Goal: Information Seeking & Learning: Learn about a topic

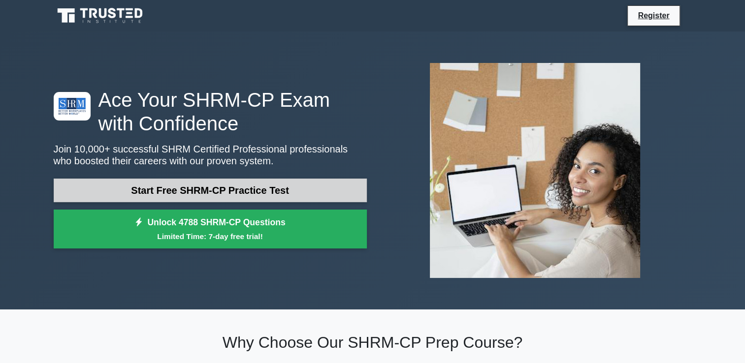
click at [201, 187] on link "Start Free SHRM-CP Practice Test" at bounding box center [210, 191] width 313 height 24
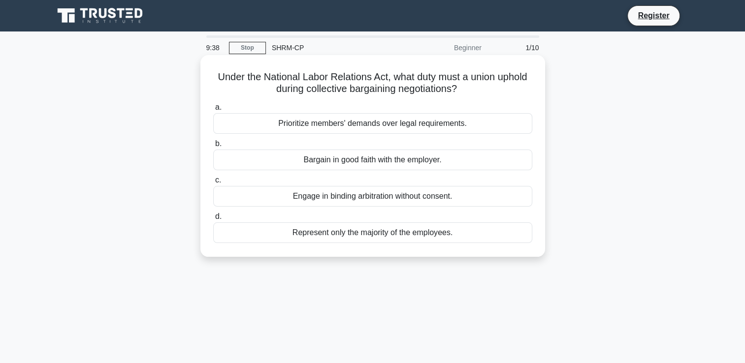
click at [354, 162] on div "Bargain in good faith with the employer." at bounding box center [372, 160] width 319 height 21
click at [213, 147] on input "b. Bargain in good faith with the employer." at bounding box center [213, 144] width 0 height 6
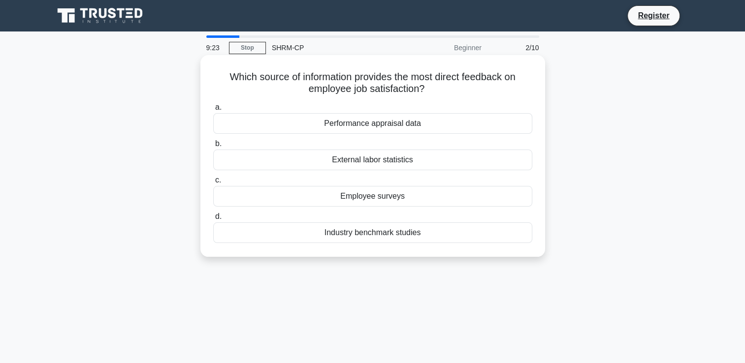
click at [403, 198] on div "Employee surveys" at bounding box center [372, 196] width 319 height 21
click at [213, 184] on input "c. Employee surveys" at bounding box center [213, 180] width 0 height 6
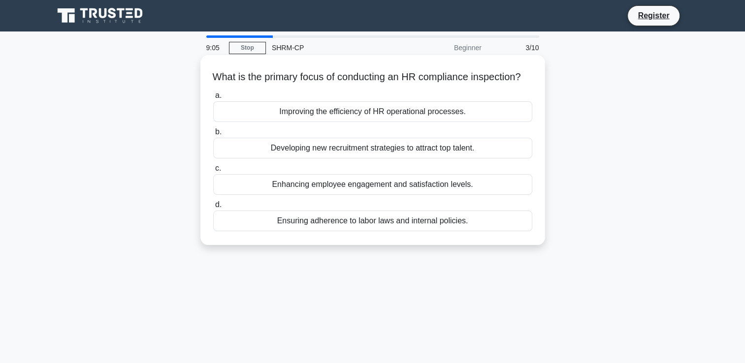
click at [412, 122] on div "Improving the efficiency of HR operational processes." at bounding box center [372, 111] width 319 height 21
click at [213, 99] on input "a. Improving the efficiency of HR operational processes." at bounding box center [213, 96] width 0 height 6
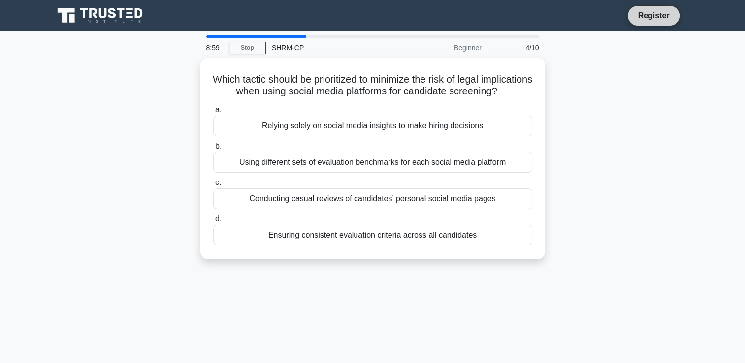
click at [667, 15] on link "Register" at bounding box center [652, 15] width 43 height 12
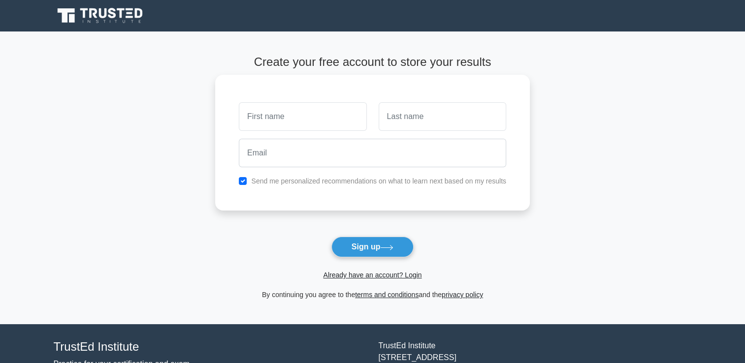
click at [286, 126] on input "text" at bounding box center [302, 116] width 127 height 29
click at [285, 117] on input "text" at bounding box center [302, 116] width 127 height 29
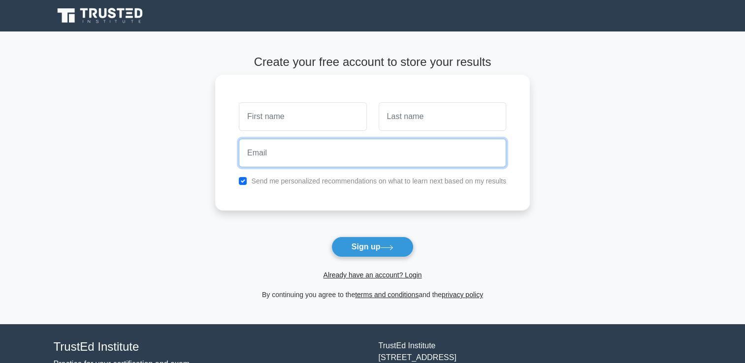
click at [287, 145] on input "email" at bounding box center [372, 153] width 267 height 29
type input "masalhabshi@gmail.com"
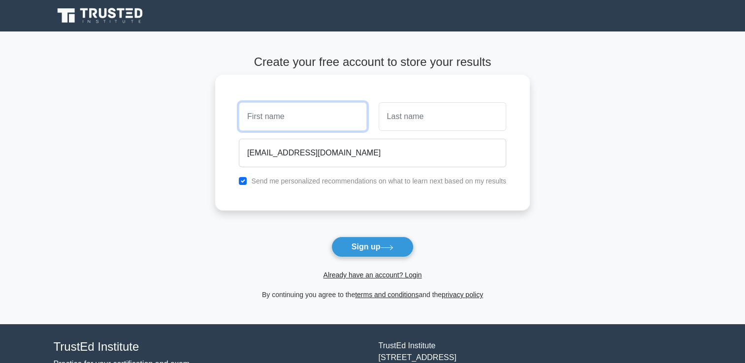
click at [303, 117] on input "text" at bounding box center [302, 116] width 127 height 29
type input "Mastur"
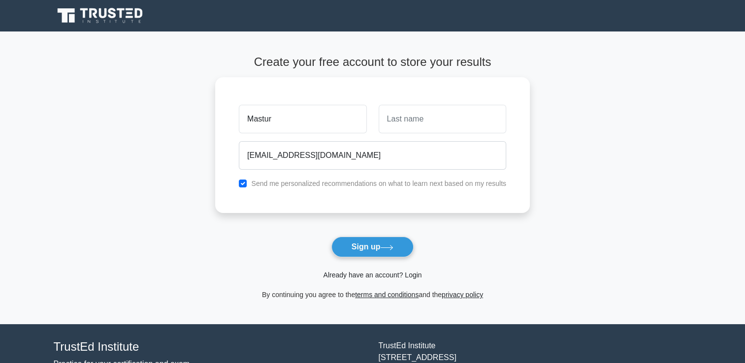
click at [374, 273] on link "Already have an account? Login" at bounding box center [372, 275] width 98 height 8
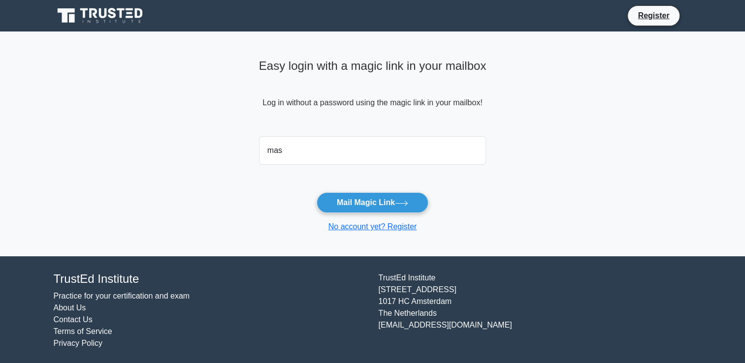
type input "masalhabshi@gmail.com"
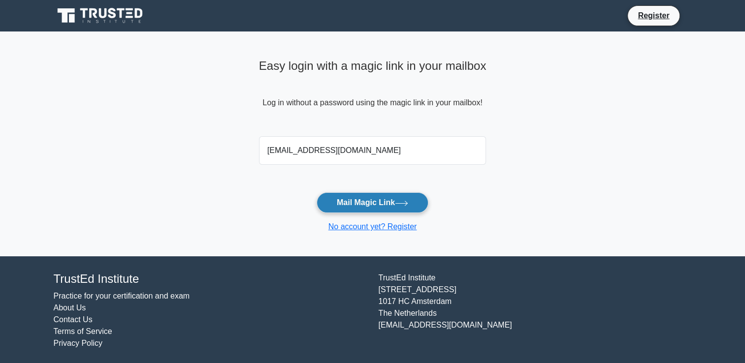
click at [387, 194] on button "Mail Magic Link" at bounding box center [372, 202] width 112 height 21
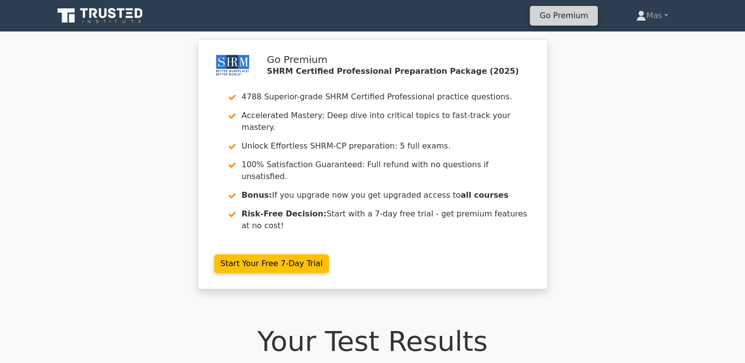
click at [565, 15] on link "Go Premium" at bounding box center [564, 15] width 60 height 13
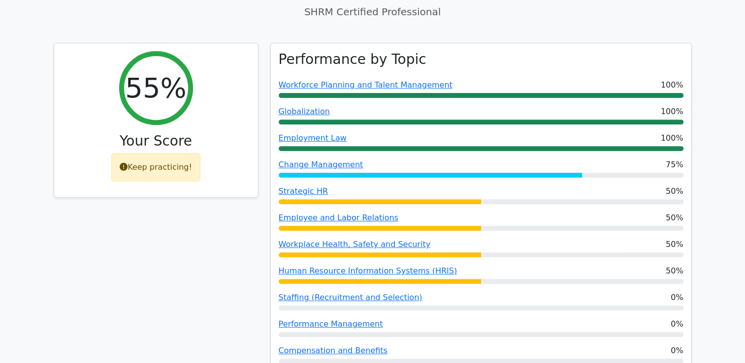
scroll to position [345, 0]
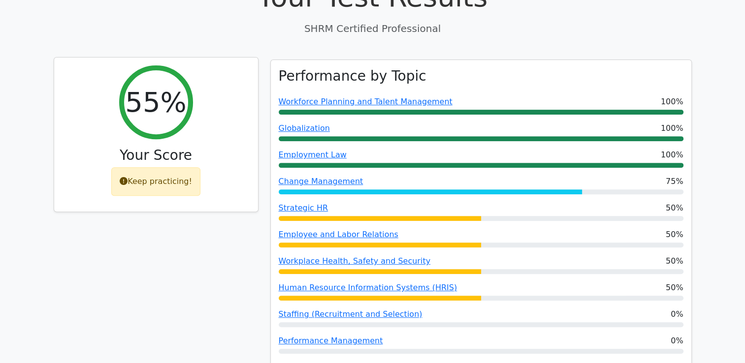
click at [156, 167] on div "Keep practicing!" at bounding box center [155, 181] width 89 height 29
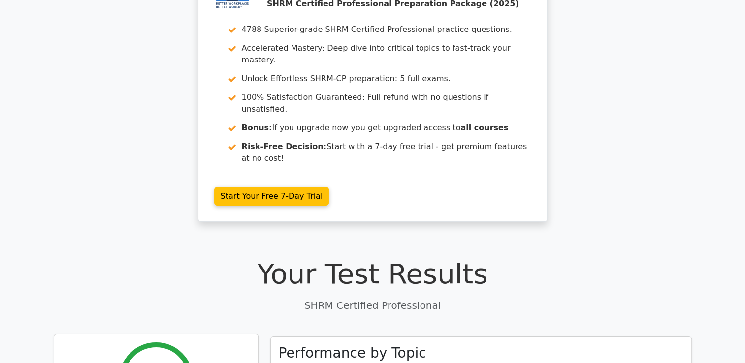
scroll to position [0, 0]
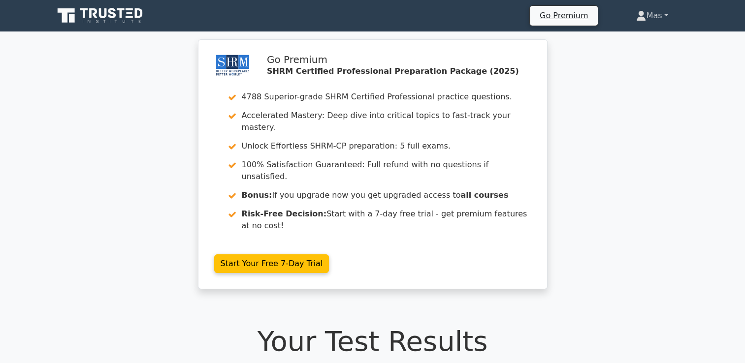
click at [647, 13] on link "Mas" at bounding box center [651, 16] width 79 height 20
click at [645, 52] on link "Settings" at bounding box center [652, 55] width 78 height 16
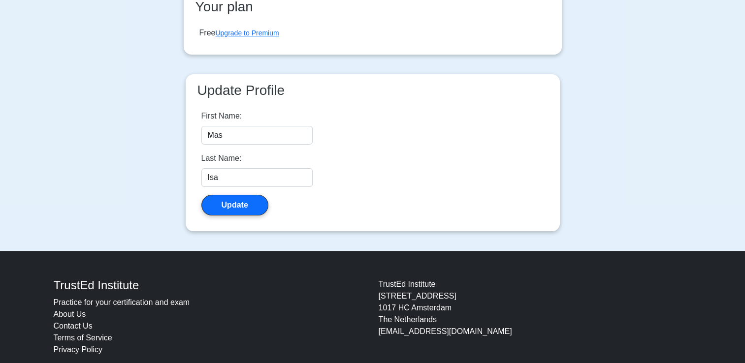
scroll to position [190, 0]
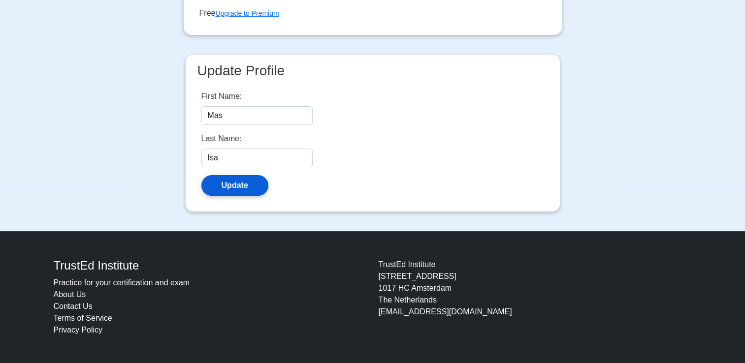
click at [251, 184] on button "Update" at bounding box center [234, 185] width 67 height 21
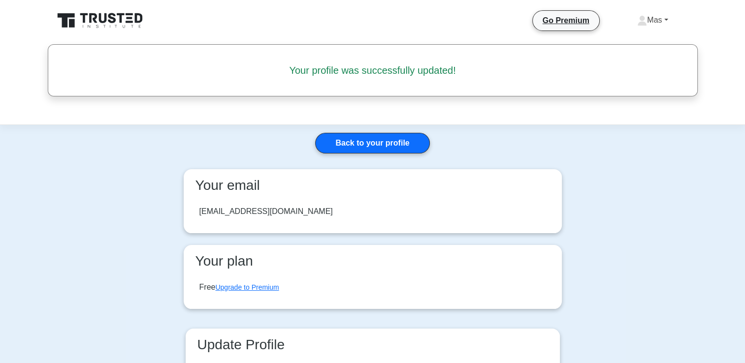
click at [665, 18] on link "Mas" at bounding box center [652, 20] width 78 height 20
click at [380, 144] on link "Back to your profile" at bounding box center [372, 143] width 114 height 21
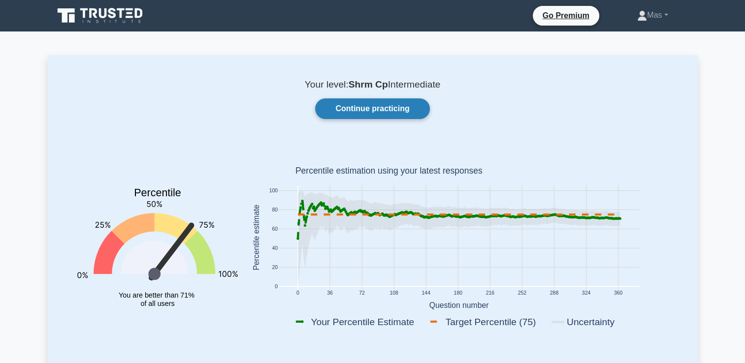
click at [364, 107] on link "Continue practicing" at bounding box center [372, 108] width 114 height 21
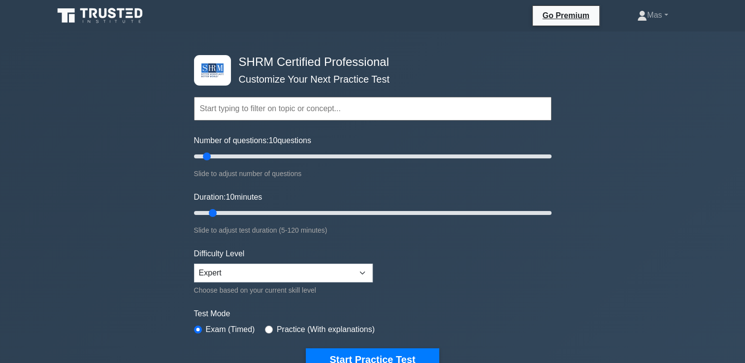
click at [358, 107] on input "text" at bounding box center [372, 109] width 357 height 24
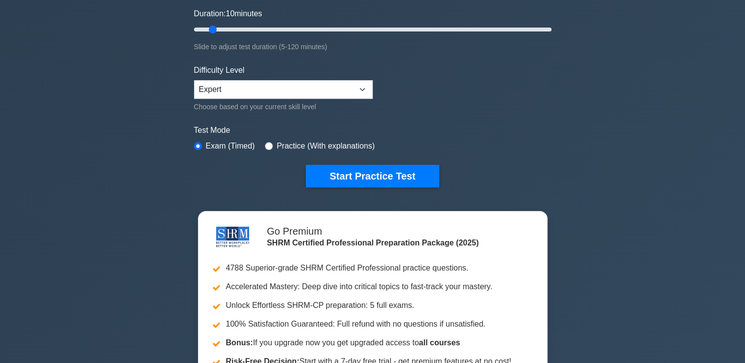
scroll to position [246, 0]
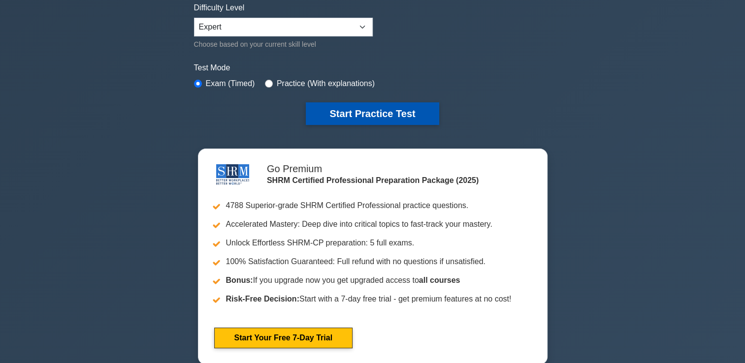
click at [366, 116] on button "Start Practice Test" at bounding box center [372, 113] width 133 height 23
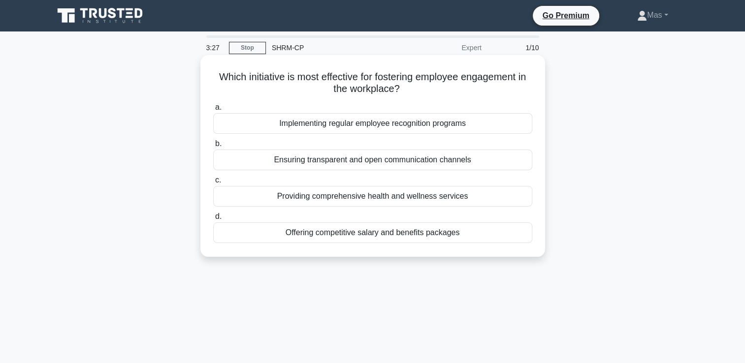
click at [301, 167] on div "Ensuring transparent and open communication channels" at bounding box center [372, 160] width 319 height 21
click at [213, 147] on input "b. Ensuring transparent and open communication channels" at bounding box center [213, 144] width 0 height 6
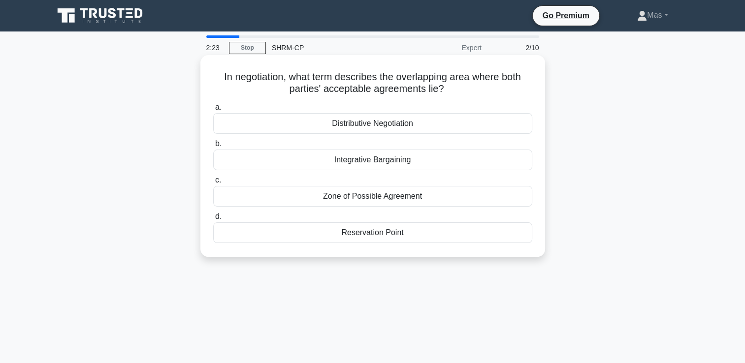
drag, startPoint x: 450, startPoint y: 92, endPoint x: 285, endPoint y: 92, distance: 165.4
click at [285, 92] on h5 "In negotiation, what term describes the overlapping area where both parties' ac…" at bounding box center [372, 83] width 321 height 25
click at [339, 163] on div "Integrative Bargaining" at bounding box center [372, 160] width 319 height 21
click at [213, 147] on input "b. Integrative Bargaining" at bounding box center [213, 144] width 0 height 6
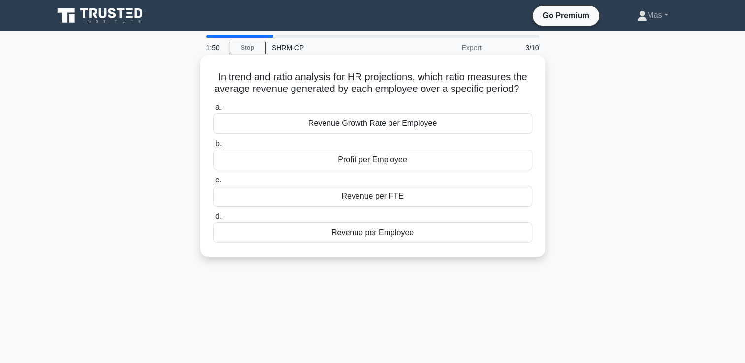
click at [395, 243] on div "Revenue per Employee" at bounding box center [372, 232] width 319 height 21
click at [213, 220] on input "d. Revenue per Employee" at bounding box center [213, 217] width 0 height 6
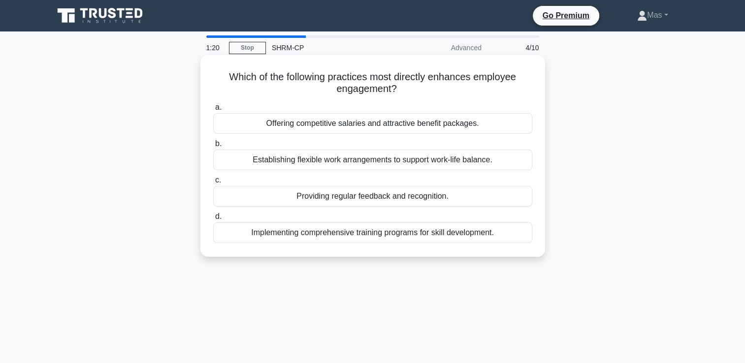
click at [352, 201] on div "Providing regular feedback and recognition." at bounding box center [372, 196] width 319 height 21
click at [213, 184] on input "c. Providing regular feedback and recognition." at bounding box center [213, 180] width 0 height 6
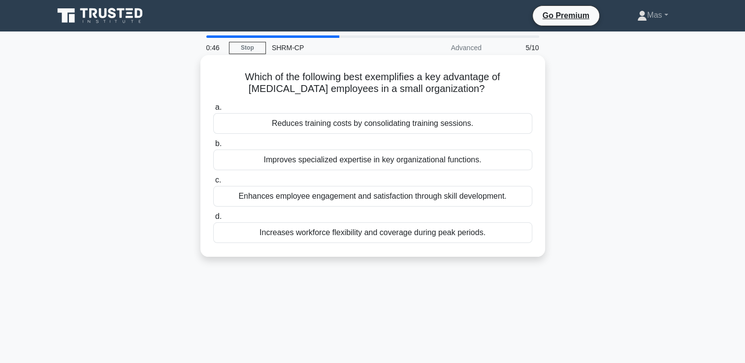
click at [337, 125] on div "Reduces training costs by consolidating training sessions." at bounding box center [372, 123] width 319 height 21
click at [213, 111] on input "a. Reduces training costs by consolidating training sessions." at bounding box center [213, 107] width 0 height 6
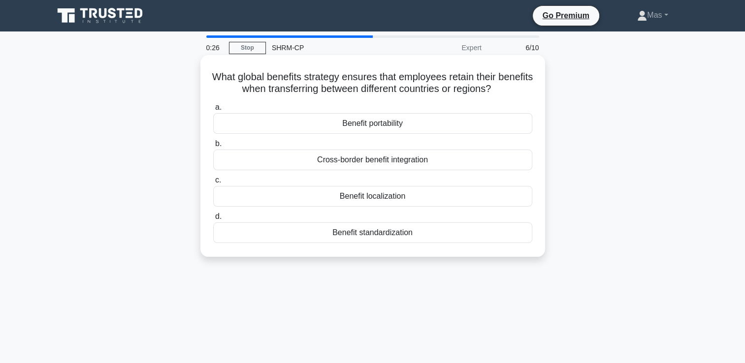
click at [377, 236] on div "Benefit standardization" at bounding box center [372, 232] width 319 height 21
click at [213, 220] on input "d. Benefit standardization" at bounding box center [213, 217] width 0 height 6
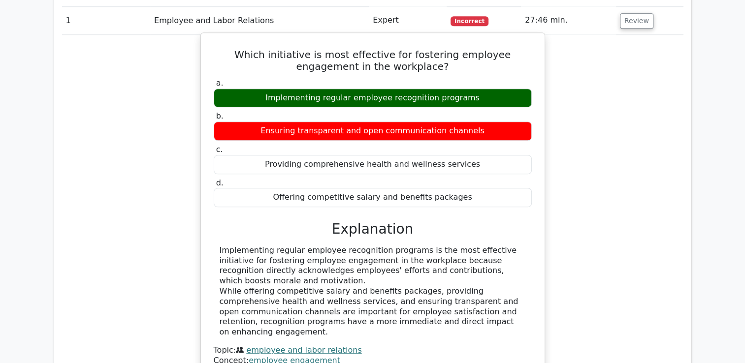
scroll to position [879, 0]
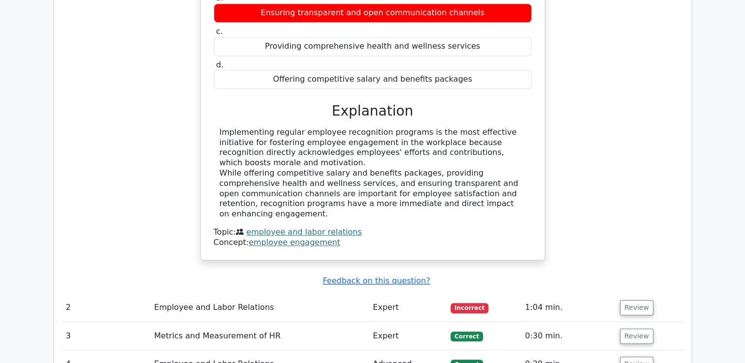
click at [530, 294] on td "1:04 min." at bounding box center [568, 308] width 95 height 28
click at [638, 300] on button "Review" at bounding box center [636, 307] width 33 height 15
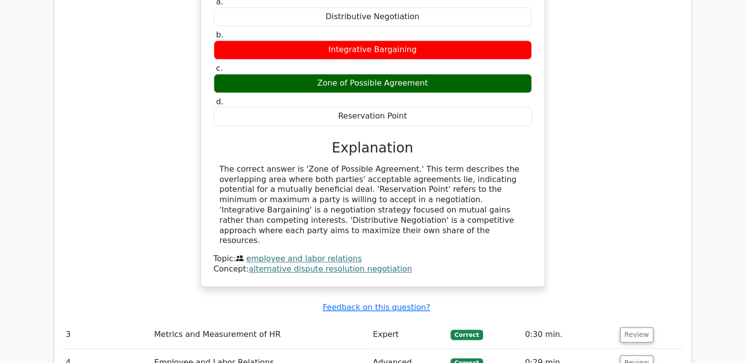
scroll to position [1321, 0]
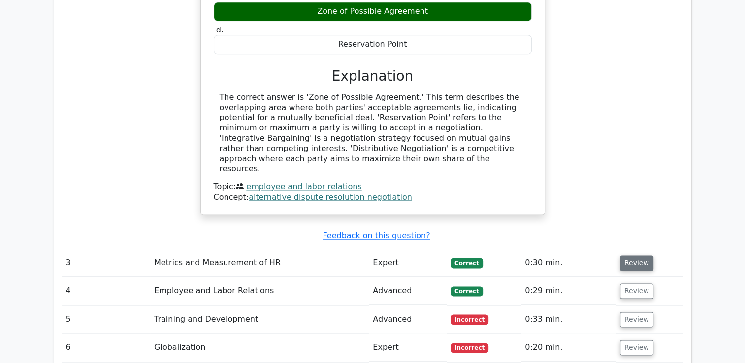
click at [637, 255] on button "Review" at bounding box center [636, 262] width 33 height 15
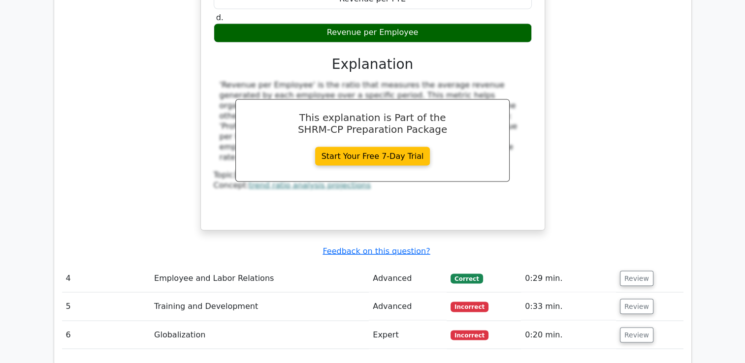
scroll to position [1814, 0]
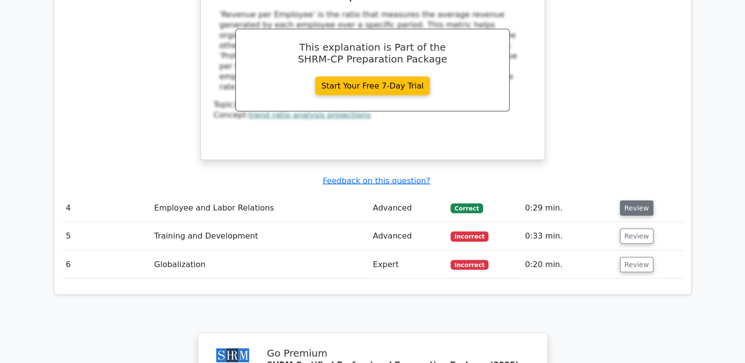
click at [631, 200] on button "Review" at bounding box center [636, 207] width 33 height 15
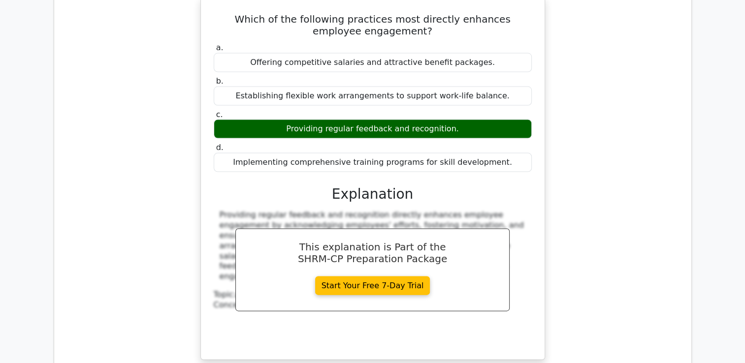
scroll to position [2158, 0]
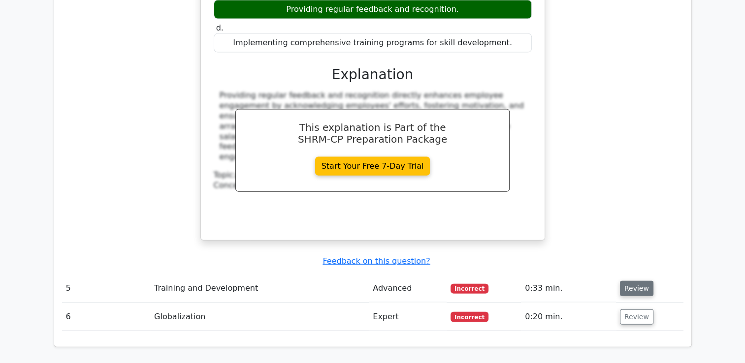
click at [638, 281] on button "Review" at bounding box center [636, 288] width 33 height 15
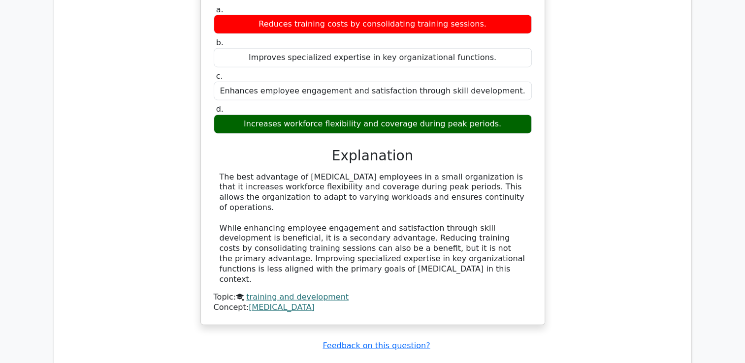
scroll to position [2503, 0]
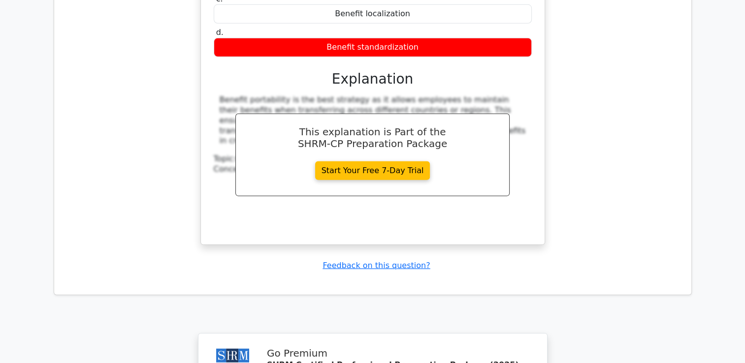
scroll to position [3241, 0]
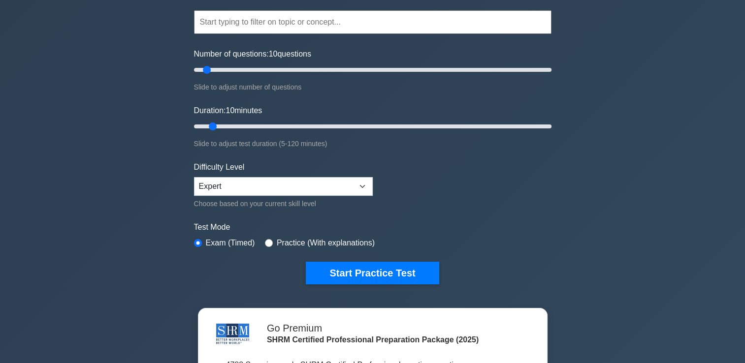
scroll to position [246, 0]
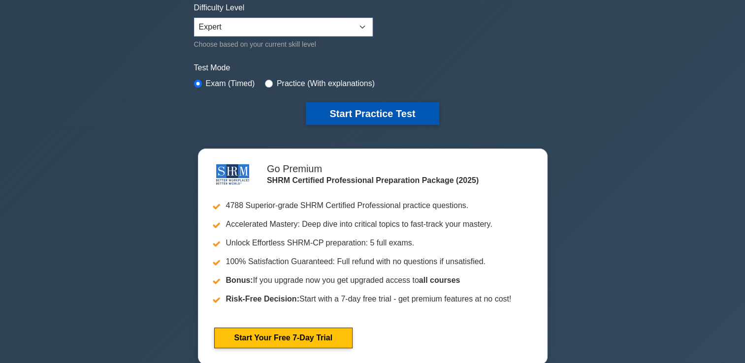
click at [389, 109] on button "Start Practice Test" at bounding box center [372, 113] width 133 height 23
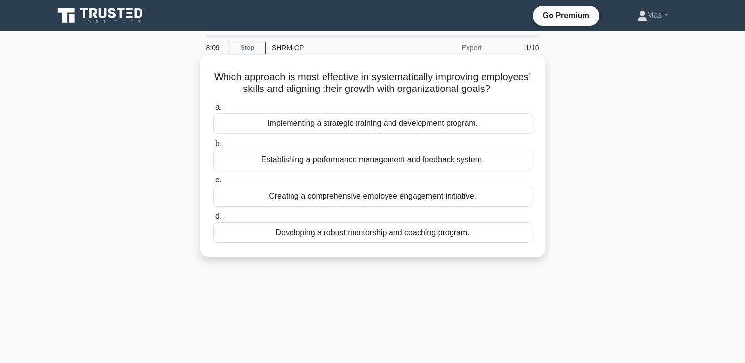
click at [348, 134] on div "Implementing a strategic training and development program." at bounding box center [372, 123] width 319 height 21
click at [213, 111] on input "a. Implementing a strategic training and development program." at bounding box center [213, 107] width 0 height 6
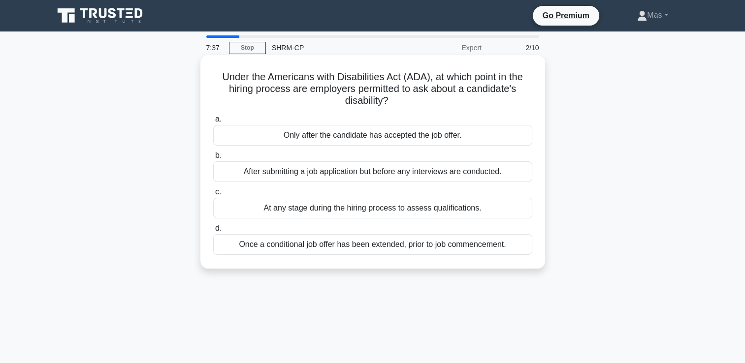
click at [317, 176] on div "After submitting a job application but before any interviews are conducted." at bounding box center [372, 171] width 319 height 21
click at [213, 159] on input "b. After submitting a job application but before any interviews are conducted." at bounding box center [213, 156] width 0 height 6
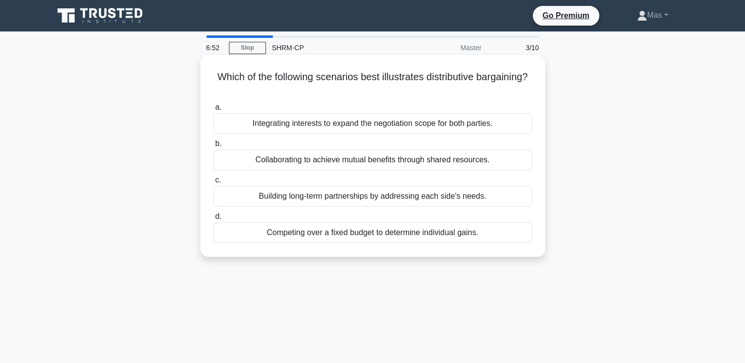
click at [328, 168] on div "Collaborating to achieve mutual benefits through shared resources." at bounding box center [372, 160] width 319 height 21
click at [213, 147] on input "b. Collaborating to achieve mutual benefits through shared resources." at bounding box center [213, 144] width 0 height 6
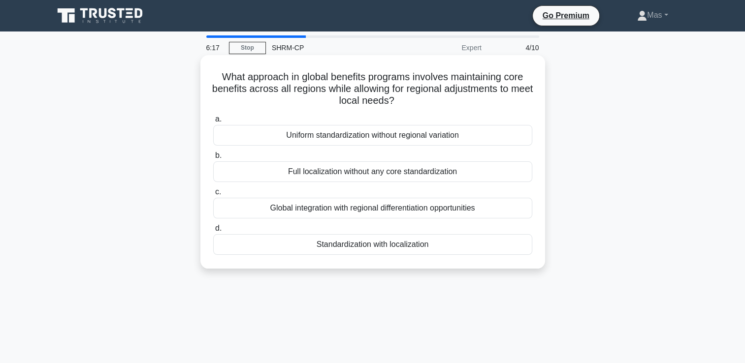
click at [450, 175] on div "Full localization without any core standardization" at bounding box center [372, 171] width 319 height 21
click at [213, 159] on input "b. Full localization without any core standardization" at bounding box center [213, 156] width 0 height 6
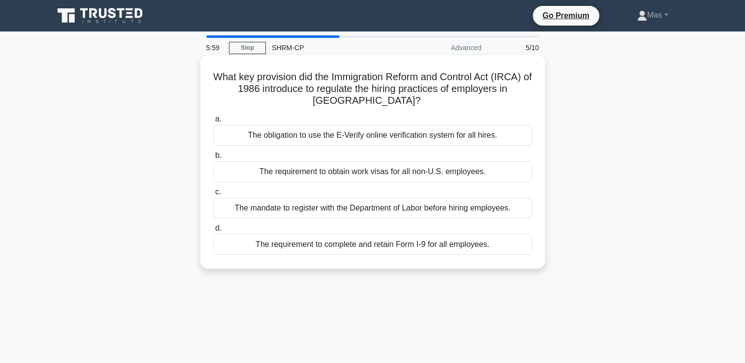
click at [282, 210] on div "The mandate to register with the Department of Labor before hiring employees." at bounding box center [372, 208] width 319 height 21
click at [213, 195] on input "c. The mandate to register with the Department of Labor before hiring employees." at bounding box center [213, 192] width 0 height 6
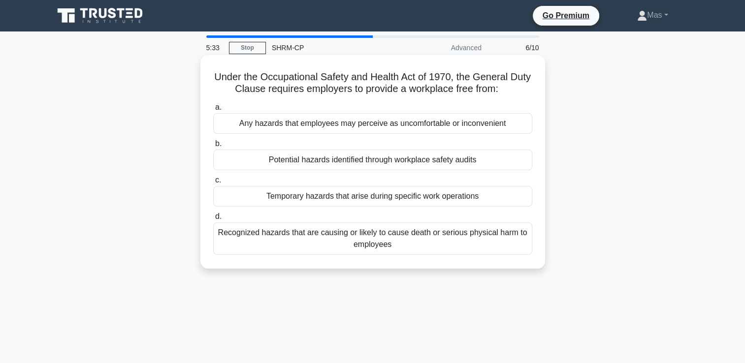
click at [370, 247] on div "Recognized hazards that are causing or likely to cause death or serious physica…" at bounding box center [372, 238] width 319 height 32
click at [213, 220] on input "d. Recognized hazards that are causing or likely to cause death or serious phys…" at bounding box center [213, 217] width 0 height 6
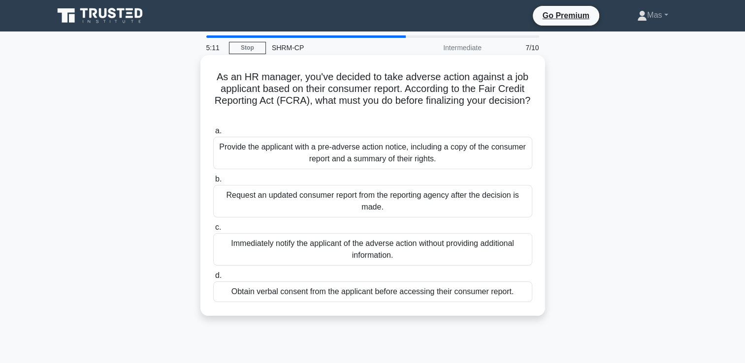
click at [256, 143] on div "Provide the applicant with a pre-adverse action notice, including a copy of the…" at bounding box center [372, 153] width 319 height 32
click at [213, 134] on input "a. Provide the applicant with a pre-adverse action notice, including a copy of …" at bounding box center [213, 131] width 0 height 6
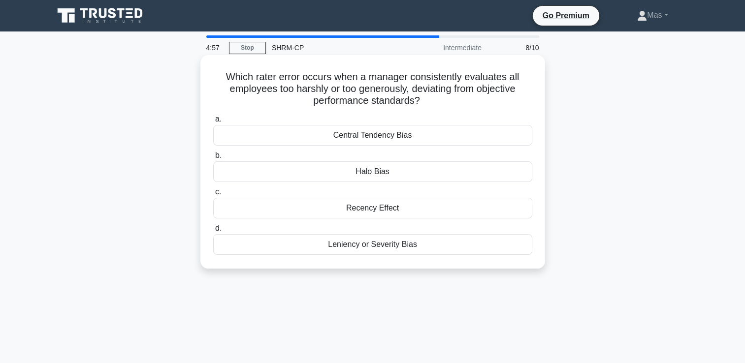
click at [408, 250] on div "Leniency or Severity Bias" at bounding box center [372, 244] width 319 height 21
click at [213, 232] on input "d. Leniency or Severity Bias" at bounding box center [213, 228] width 0 height 6
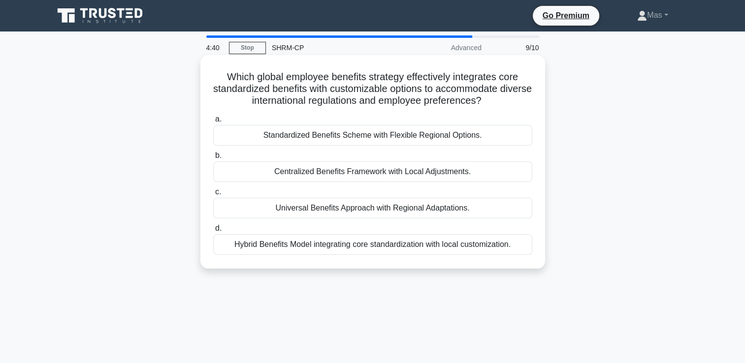
click at [333, 181] on div "Centralized Benefits Framework with Local Adjustments." at bounding box center [372, 171] width 319 height 21
click at [213, 159] on input "b. Centralized Benefits Framework with Local Adjustments." at bounding box center [213, 156] width 0 height 6
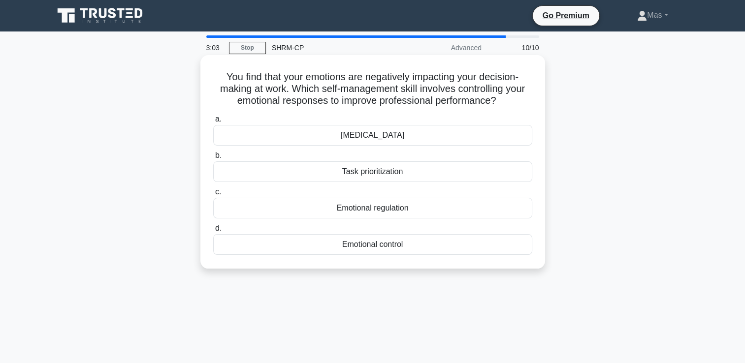
click at [385, 241] on div "Emotional control" at bounding box center [372, 244] width 319 height 21
click at [213, 232] on input "d. Emotional control" at bounding box center [213, 228] width 0 height 6
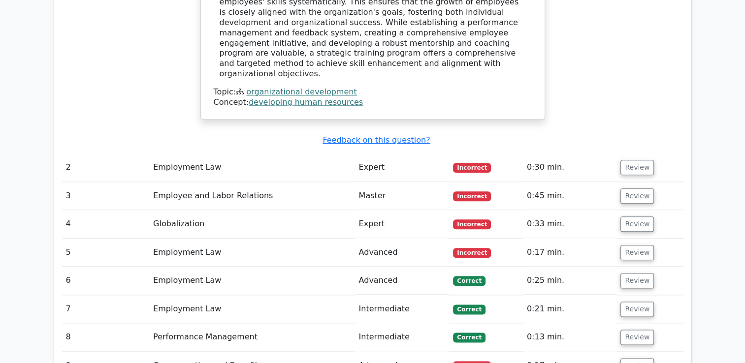
scroll to position [1132, 0]
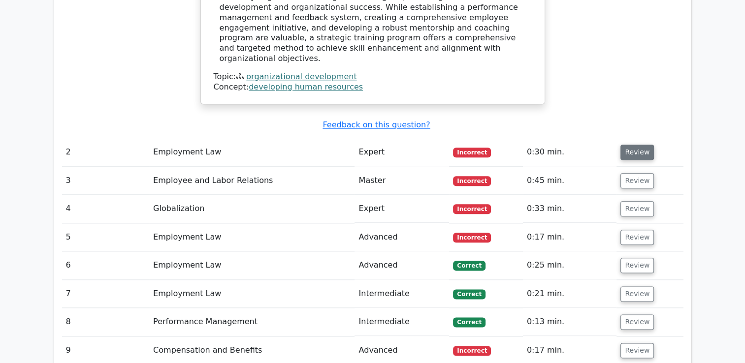
click at [635, 145] on button "Review" at bounding box center [636, 152] width 33 height 15
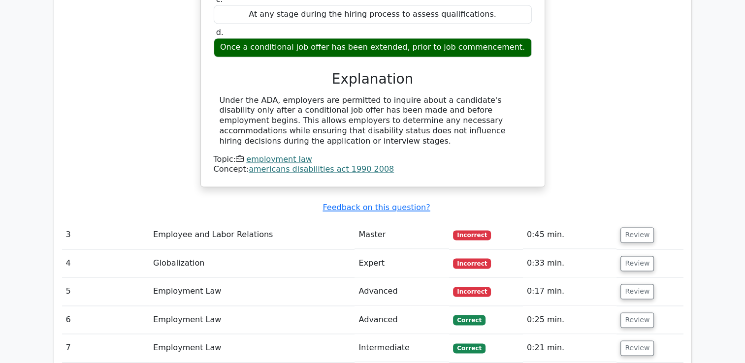
scroll to position [1427, 0]
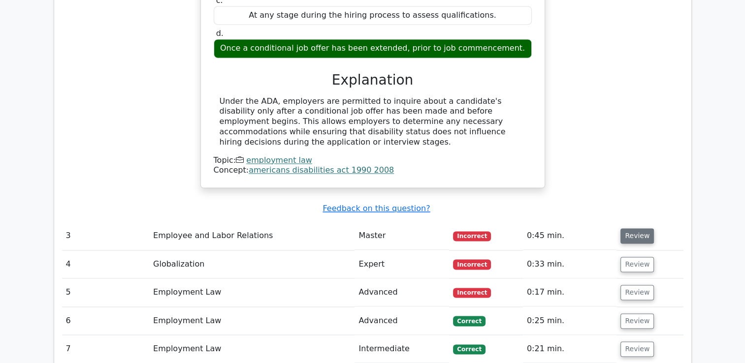
click at [629, 228] on button "Review" at bounding box center [636, 235] width 33 height 15
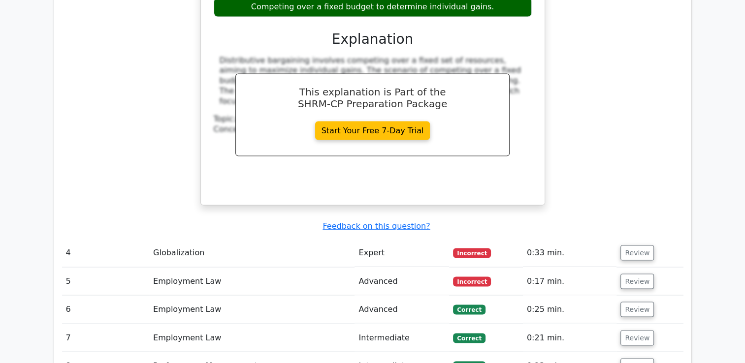
scroll to position [1821, 0]
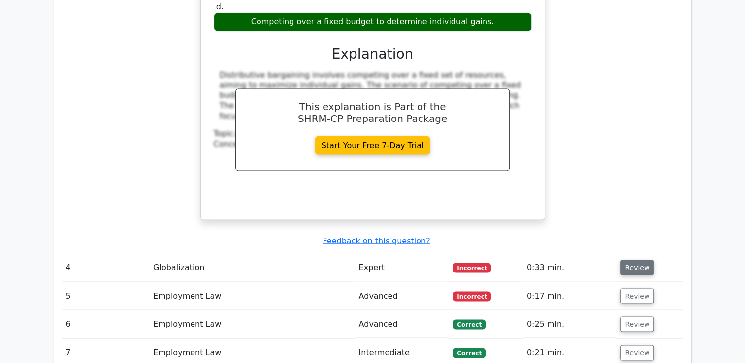
click at [625, 260] on button "Review" at bounding box center [636, 267] width 33 height 15
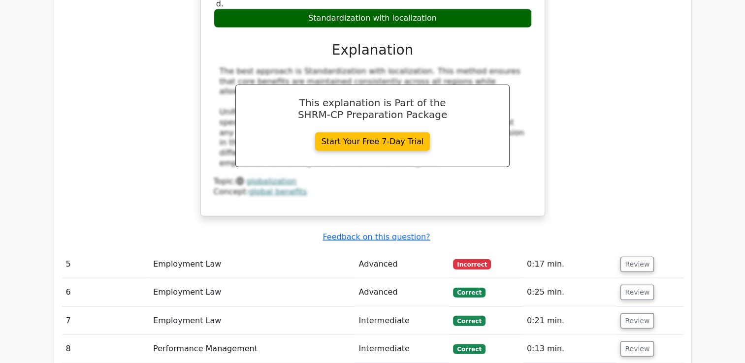
scroll to position [2264, 0]
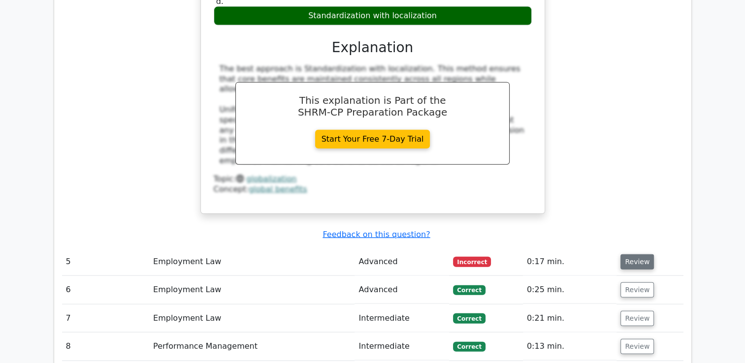
click at [639, 254] on button "Review" at bounding box center [636, 261] width 33 height 15
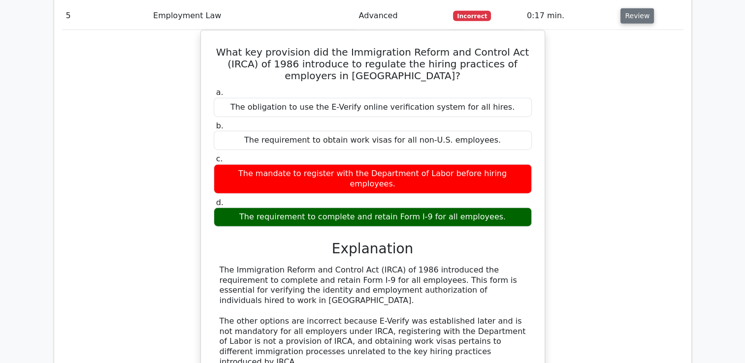
scroll to position [2756, 0]
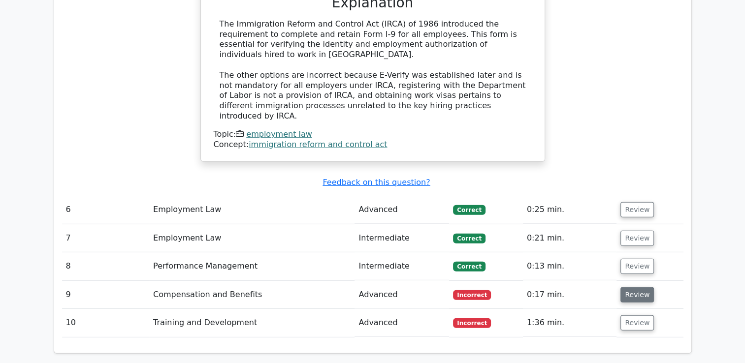
click at [638, 287] on button "Review" at bounding box center [636, 294] width 33 height 15
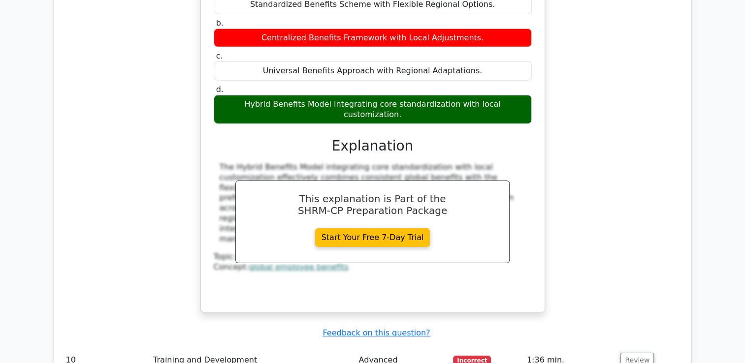
scroll to position [3248, 0]
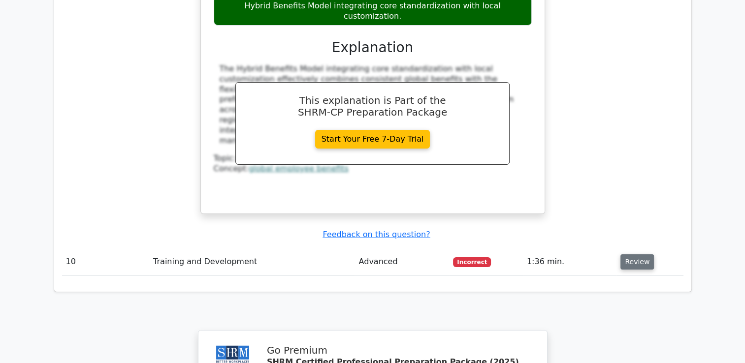
click at [634, 254] on button "Review" at bounding box center [636, 261] width 33 height 15
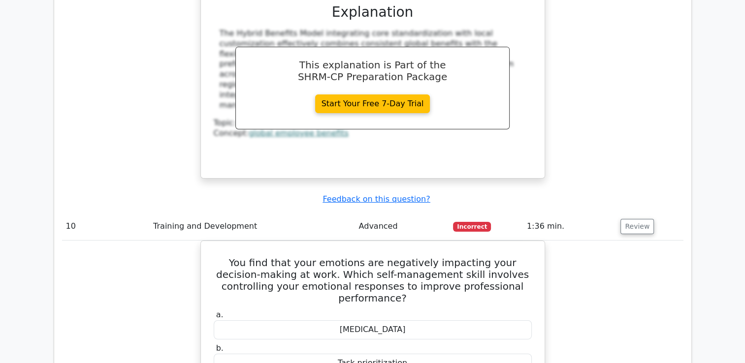
scroll to position [3298, 0]
